Goal: Task Accomplishment & Management: Manage account settings

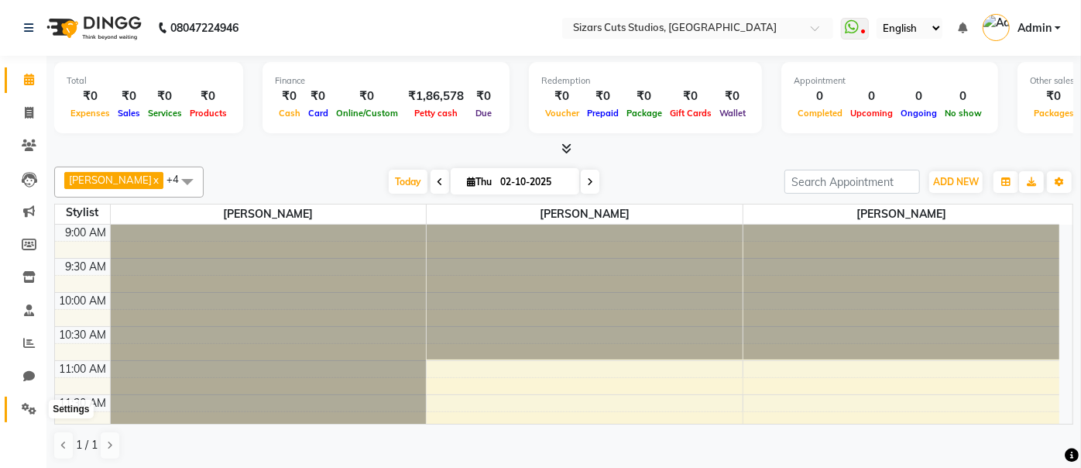
click at [26, 407] on icon at bounding box center [29, 409] width 15 height 12
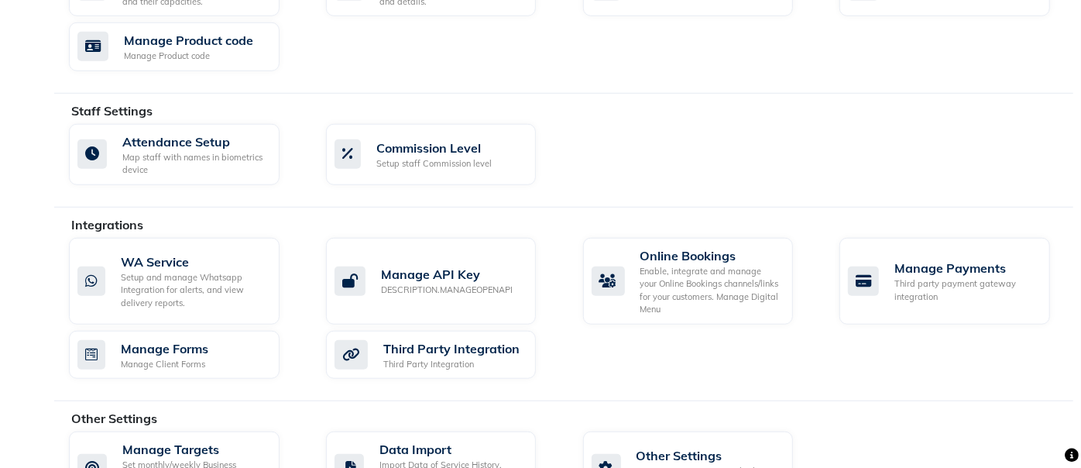
scroll to position [811, 0]
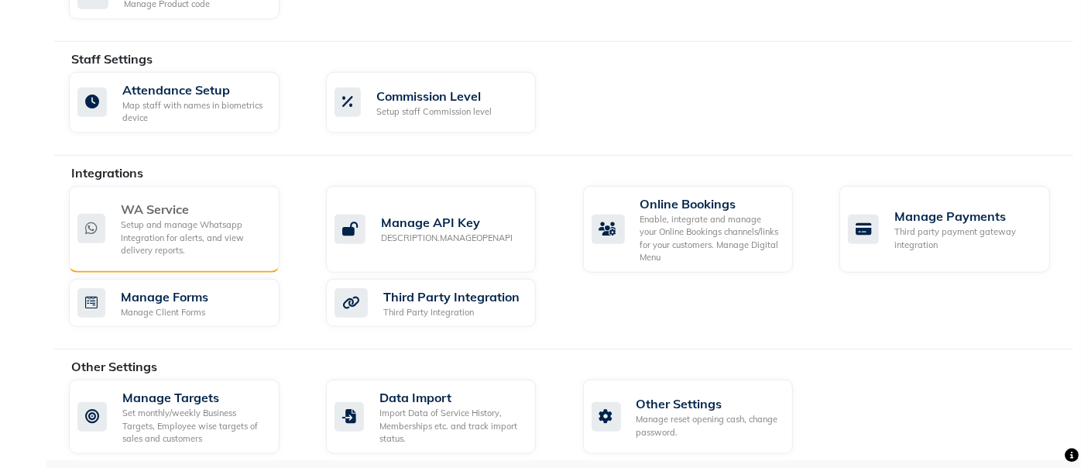
click at [198, 244] on div "Setup and manage Whatsapp Integration for alerts, and view delivery reports." at bounding box center [194, 237] width 146 height 39
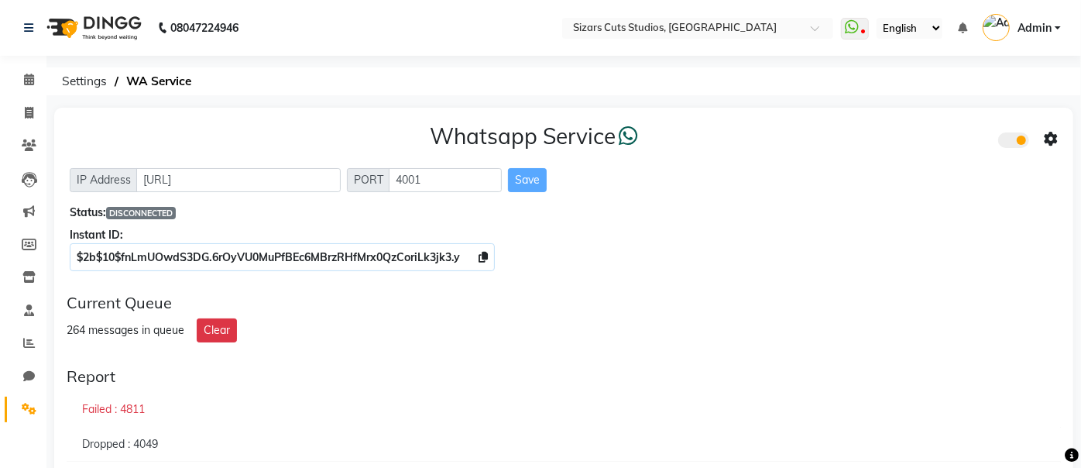
click at [1010, 142] on span at bounding box center [1013, 139] width 31 height 15
click at [1010, 142] on input "checkbox" at bounding box center [1010, 142] width 0 height 0
click at [1026, 143] on span at bounding box center [1013, 139] width 31 height 15
click at [1010, 142] on input "checkbox" at bounding box center [1010, 142] width 0 height 0
click at [1051, 138] on icon at bounding box center [1051, 139] width 14 height 14
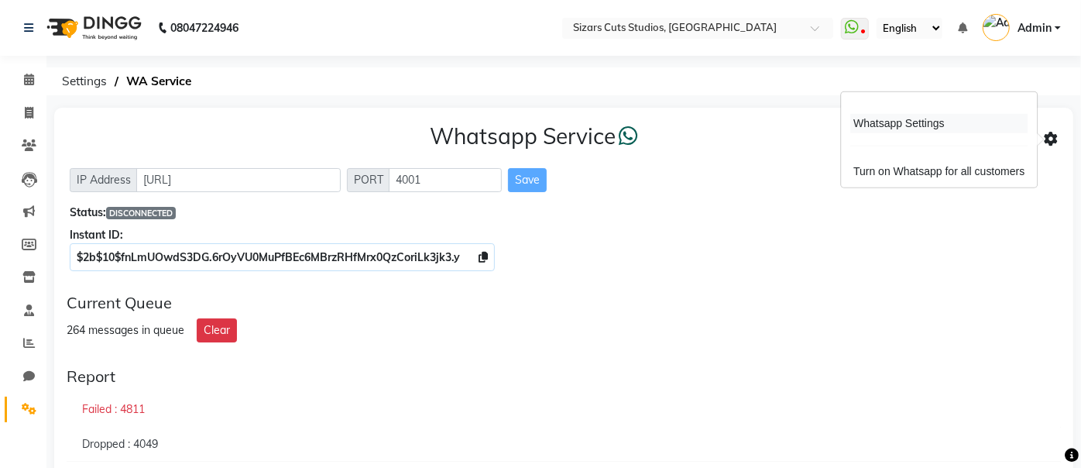
click at [887, 120] on div "Whatsapp Settings" at bounding box center [938, 123] width 177 height 19
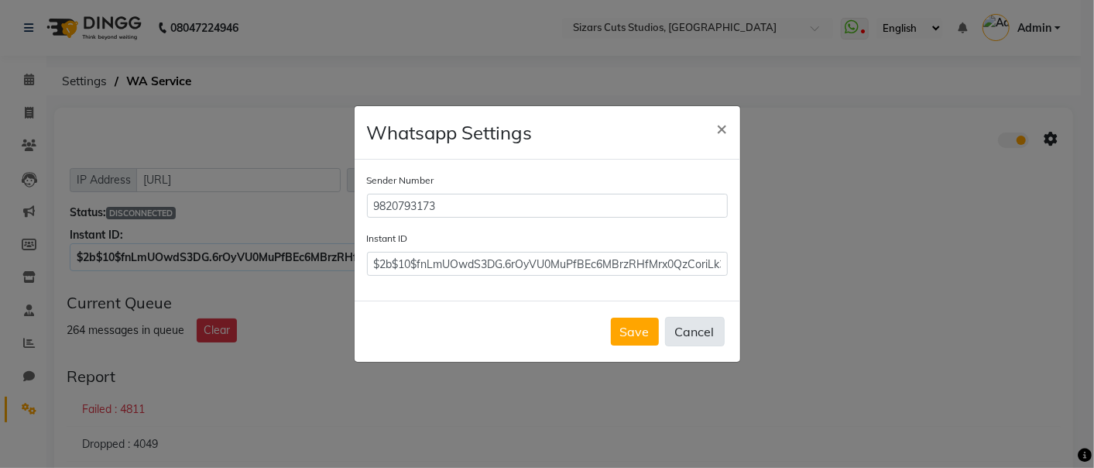
click at [691, 331] on button "Cancel" at bounding box center [695, 331] width 60 height 29
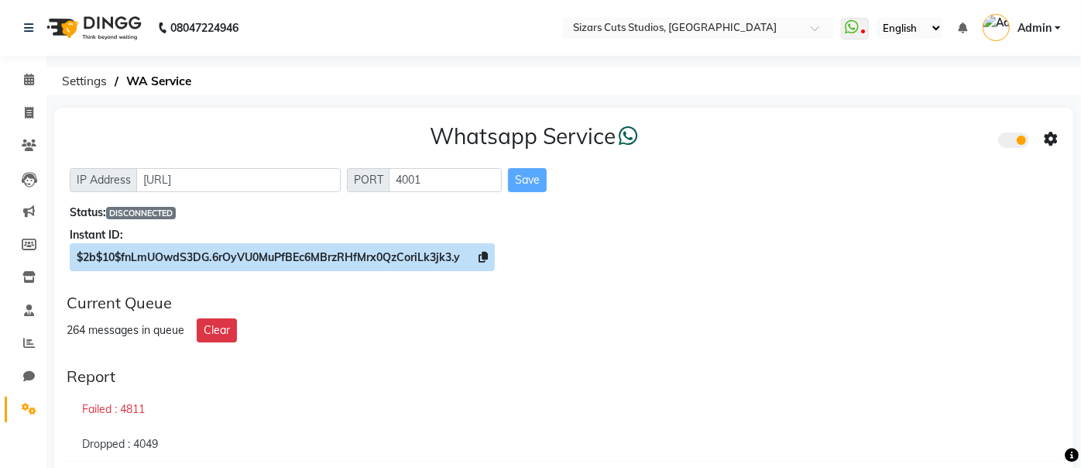
click at [488, 253] on icon at bounding box center [482, 257] width 9 height 11
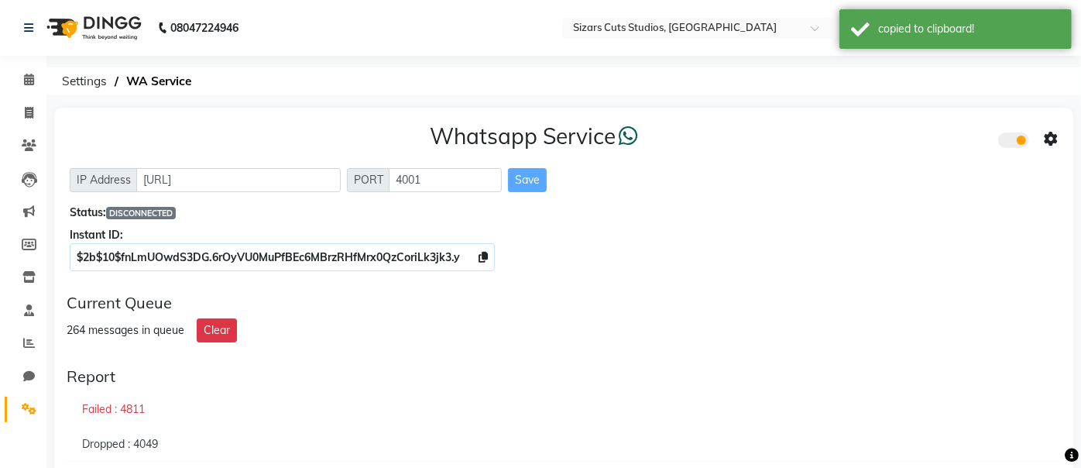
click at [1048, 138] on icon at bounding box center [1051, 139] width 14 height 14
click at [884, 125] on div "Whatsapp Settings" at bounding box center [938, 123] width 177 height 19
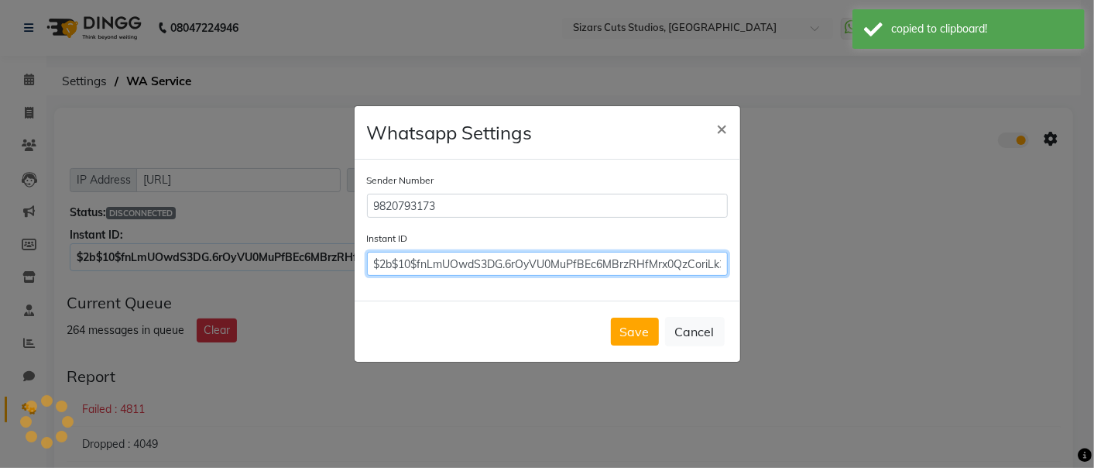
click at [551, 261] on input "$2b$10$fnLmUOwdS3DG.6rOyVU0MuPfBEc6MBrzRHfMrx0QzCoriLk3jk3.y" at bounding box center [547, 264] width 361 height 24
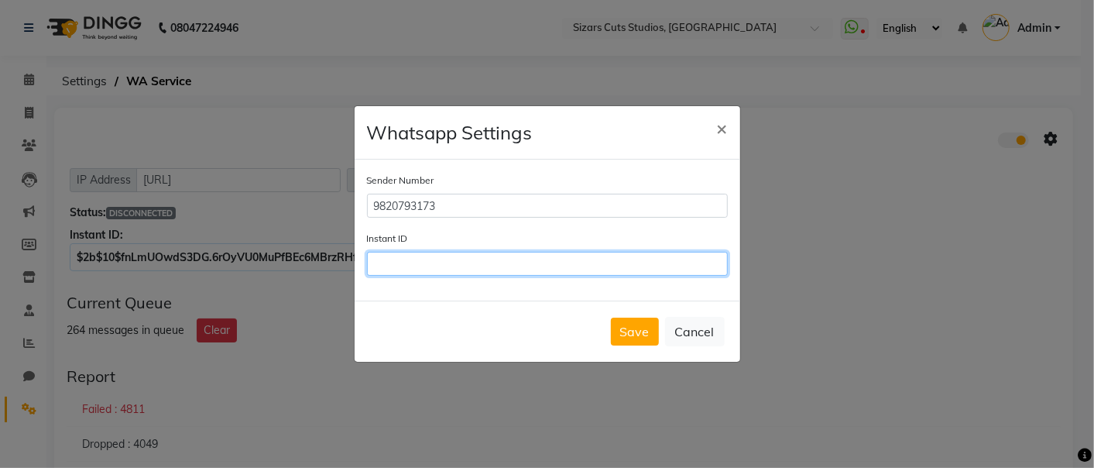
paste input "$2b$10$fnLmUOwdS3DG.6rOyVU0MuPfBEc6MBrzRHfMrx0QzCoriLk3jk3.y"
type input "$2b$10$fnLmUOwdS3DG.6rOyVU0MuPfBEc6MBrzRHfMrx0QzCoriLk3jk3.y"
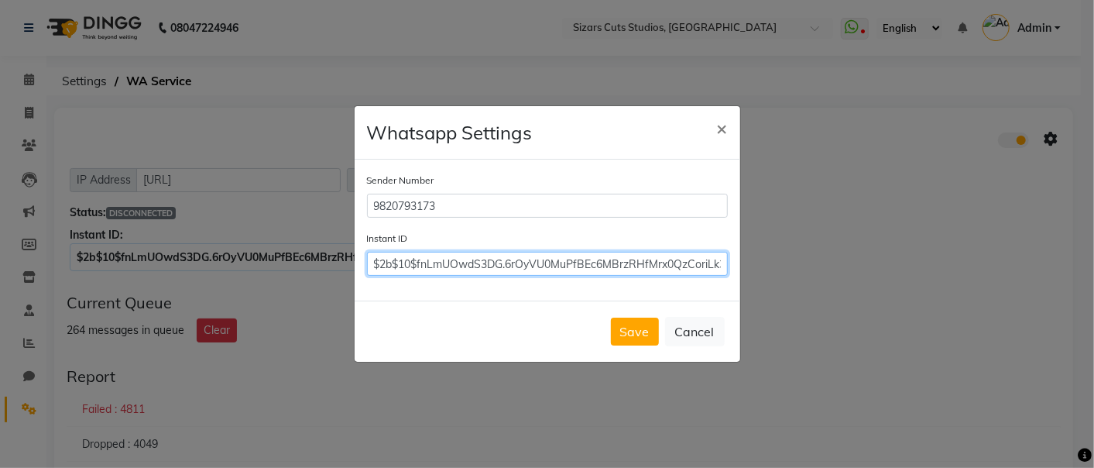
scroll to position [0, 31]
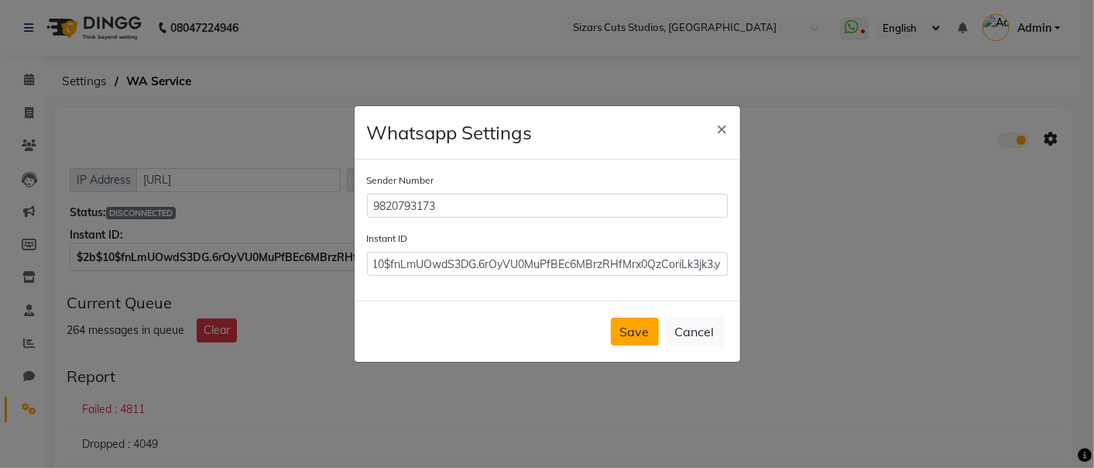
click at [646, 331] on button "Save" at bounding box center [635, 331] width 48 height 28
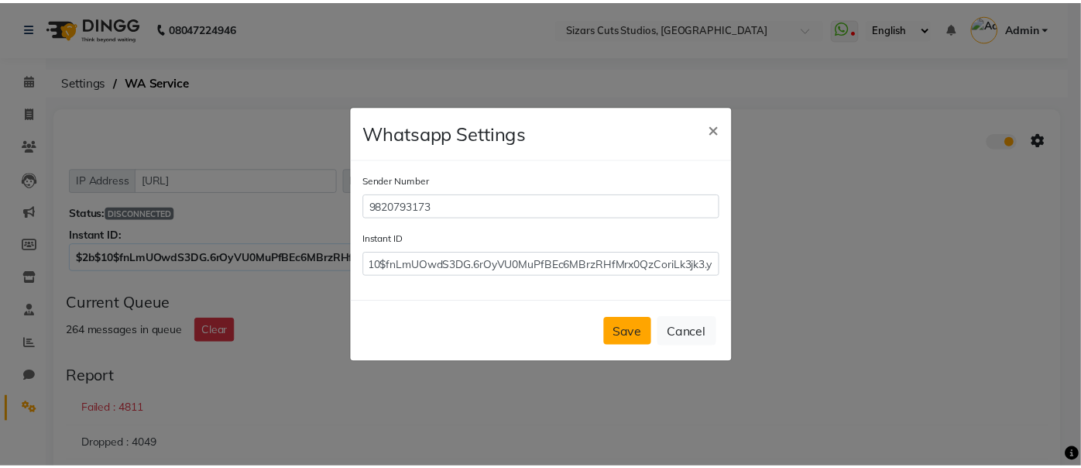
scroll to position [0, 0]
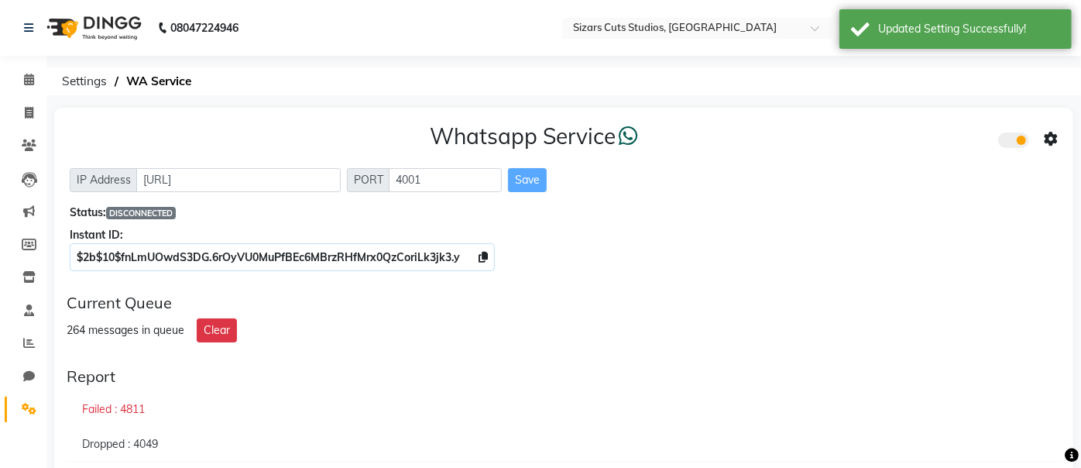
click at [1002, 140] on span at bounding box center [1013, 139] width 31 height 15
click at [1010, 142] on input "checkbox" at bounding box center [1010, 142] width 0 height 0
click at [1018, 142] on span at bounding box center [1013, 139] width 31 height 15
click at [1010, 142] on input "checkbox" at bounding box center [1010, 142] width 0 height 0
